Goal: Check status

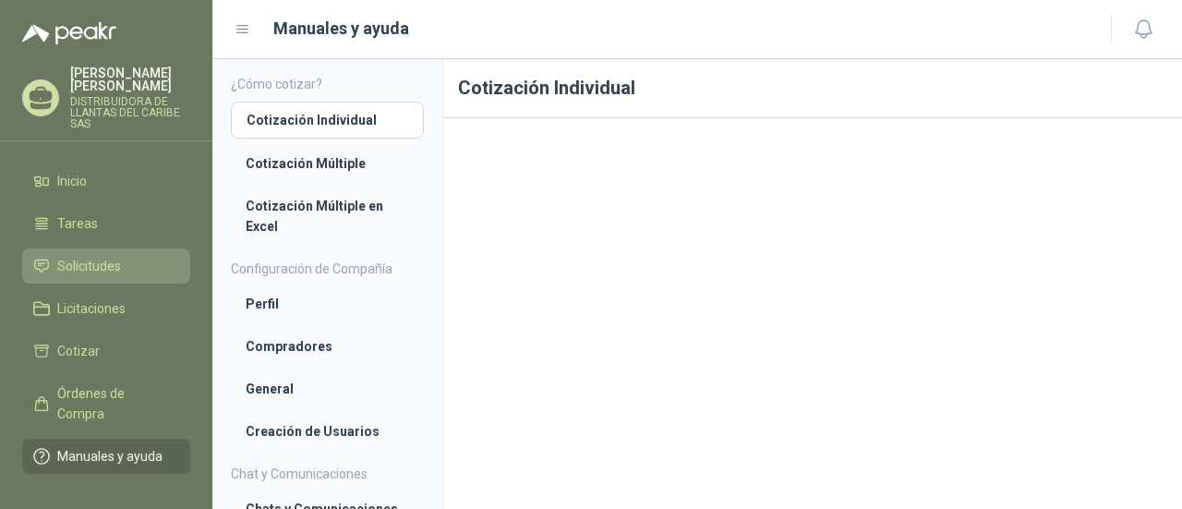
click at [117, 278] on link "Solicitudes" at bounding box center [106, 265] width 168 height 35
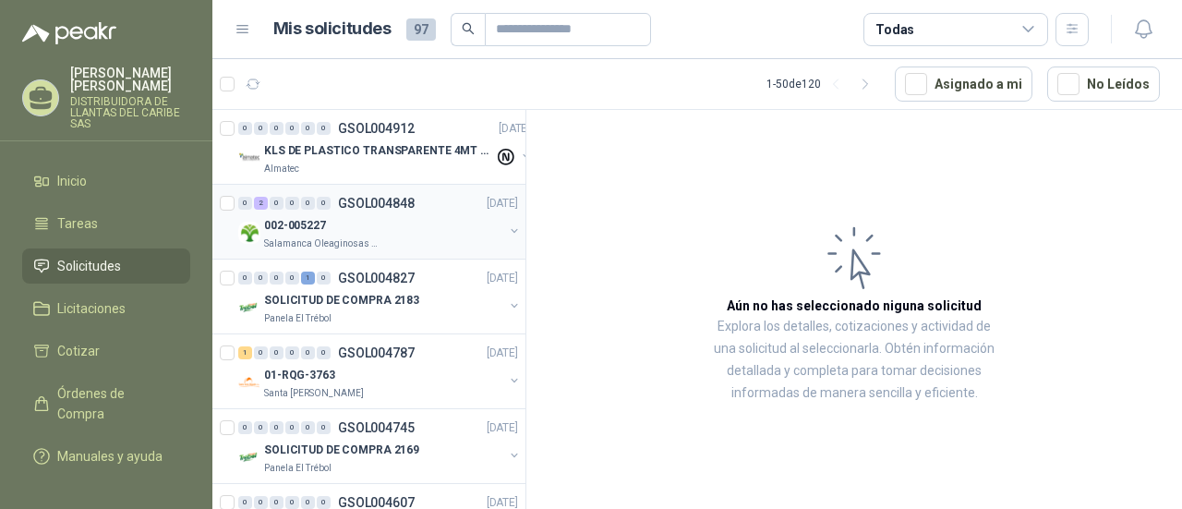
click at [404, 234] on div "002-005227" at bounding box center [383, 225] width 239 height 22
